Goal: Information Seeking & Learning: Learn about a topic

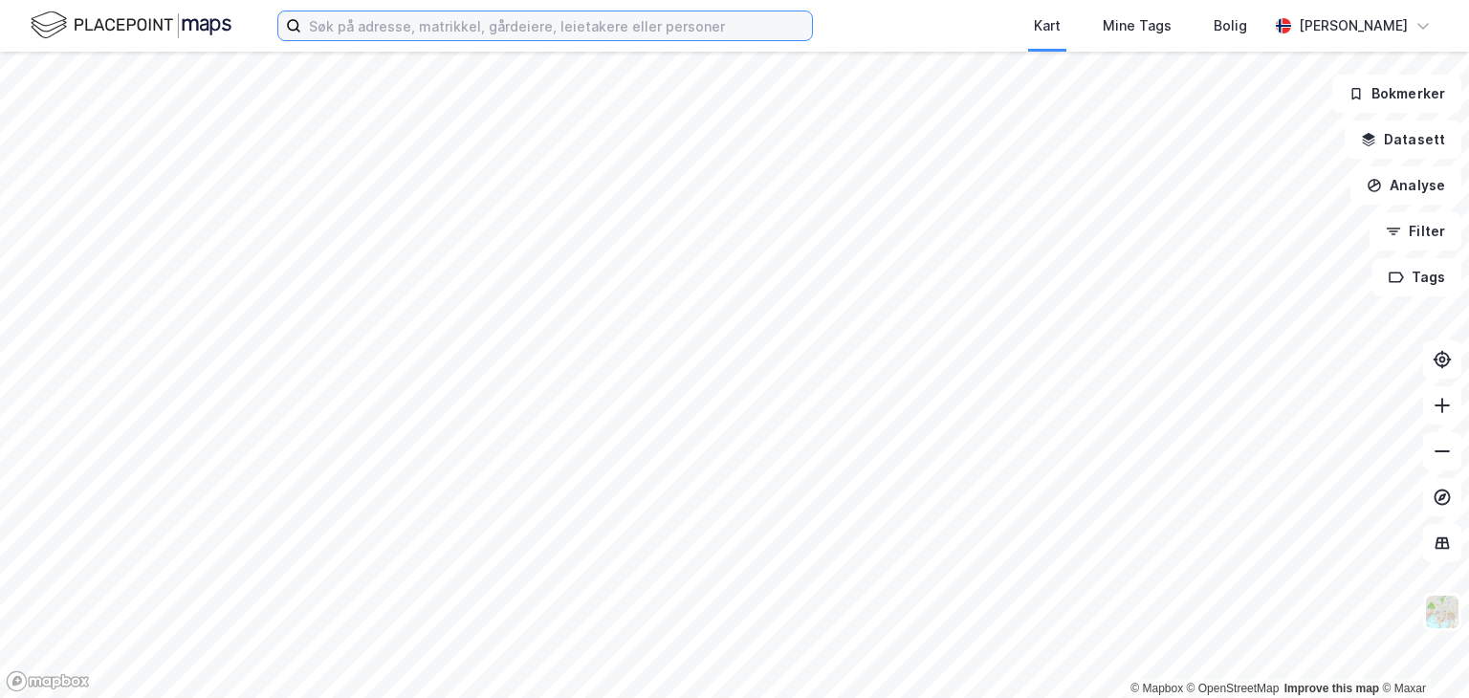
click at [342, 32] on input at bounding box center [556, 25] width 511 height 29
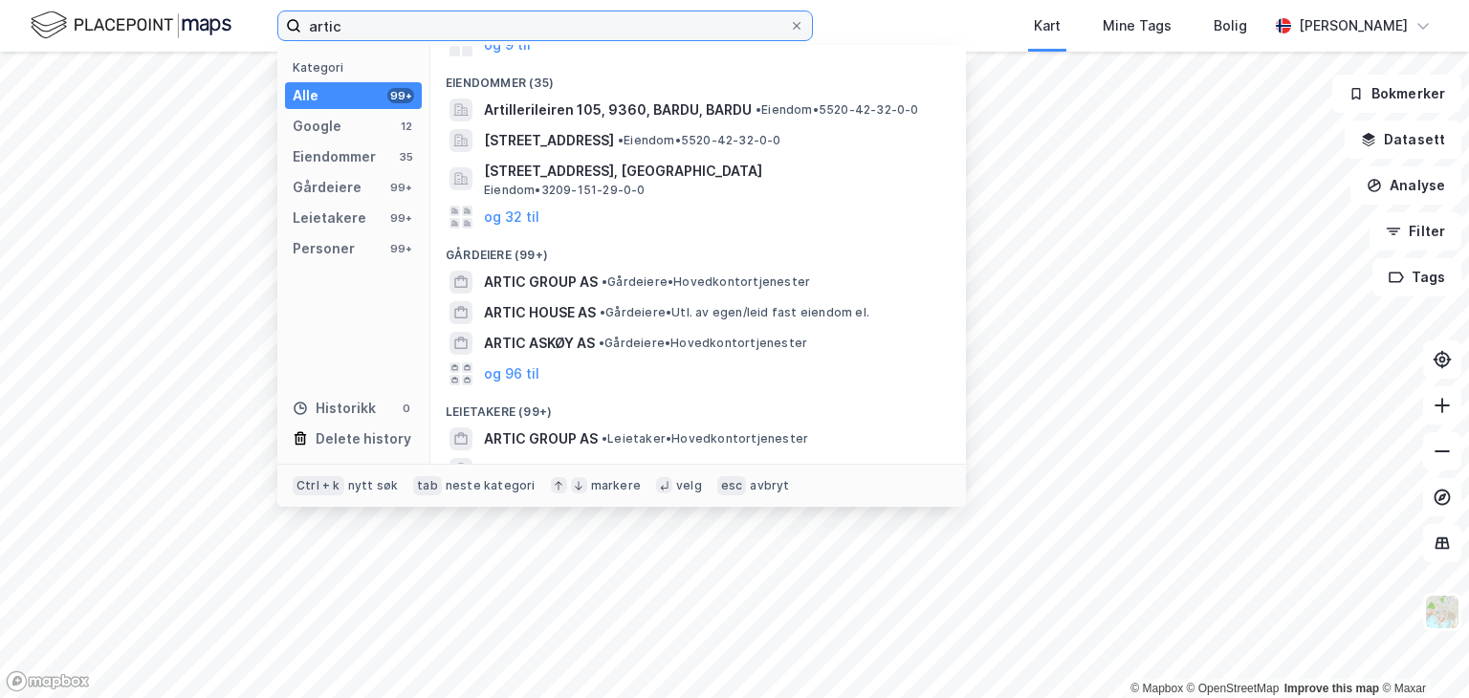
scroll to position [108, 0]
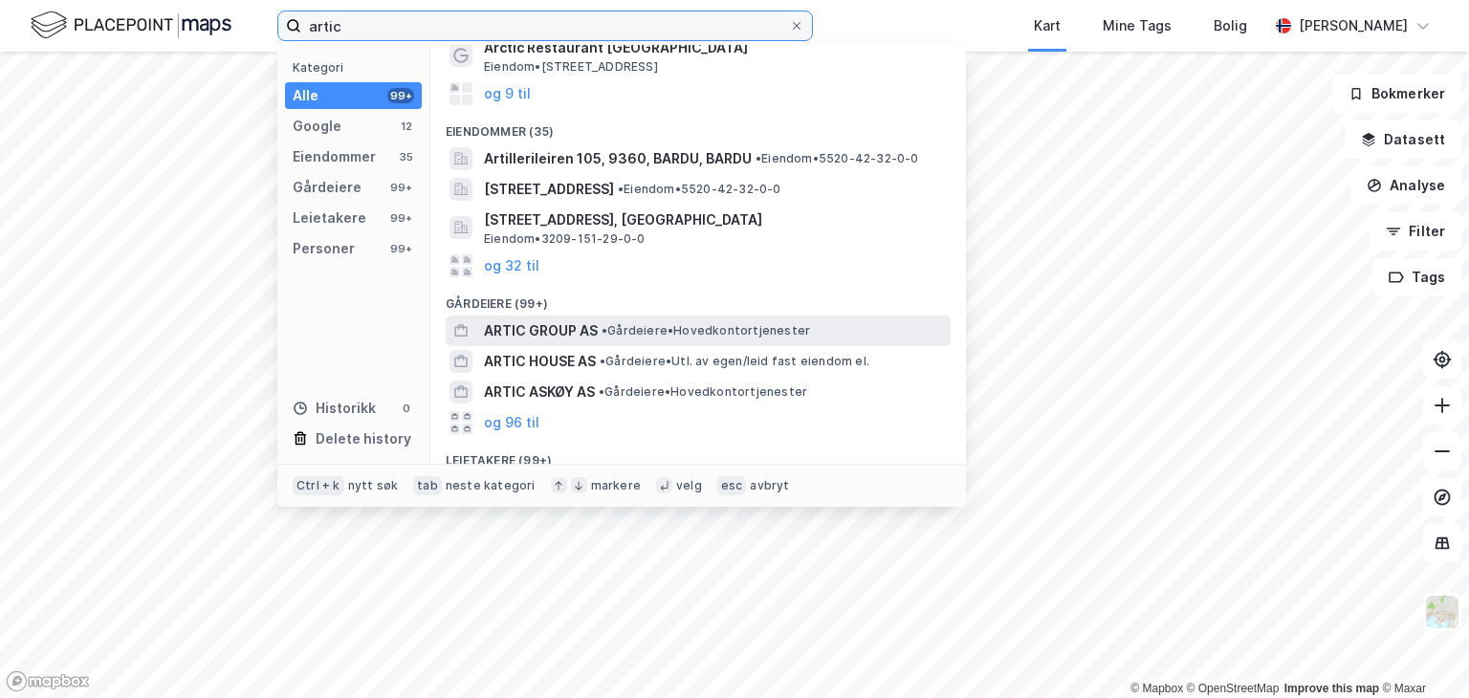
type input "artic"
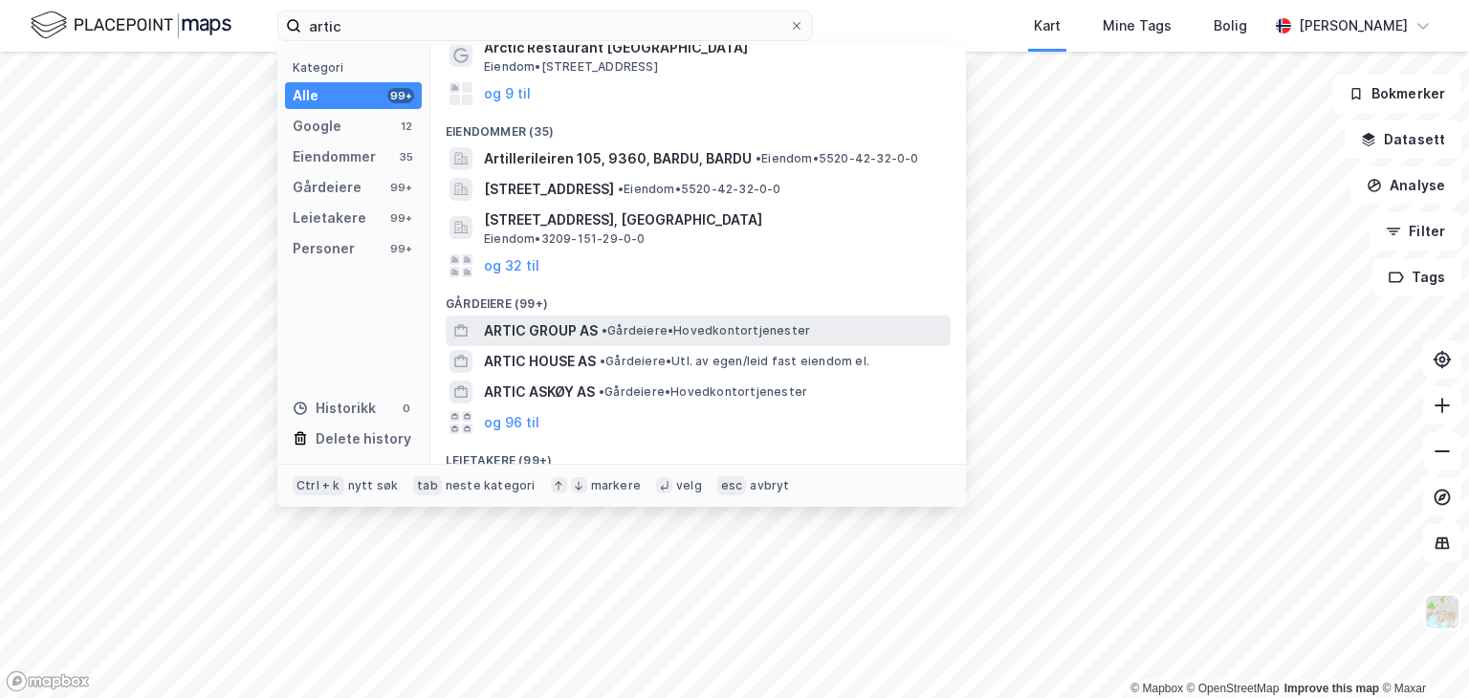
click at [570, 322] on span "ARTIC GROUP AS" at bounding box center [541, 330] width 114 height 23
